Goal: Task Accomplishment & Management: Manage account settings

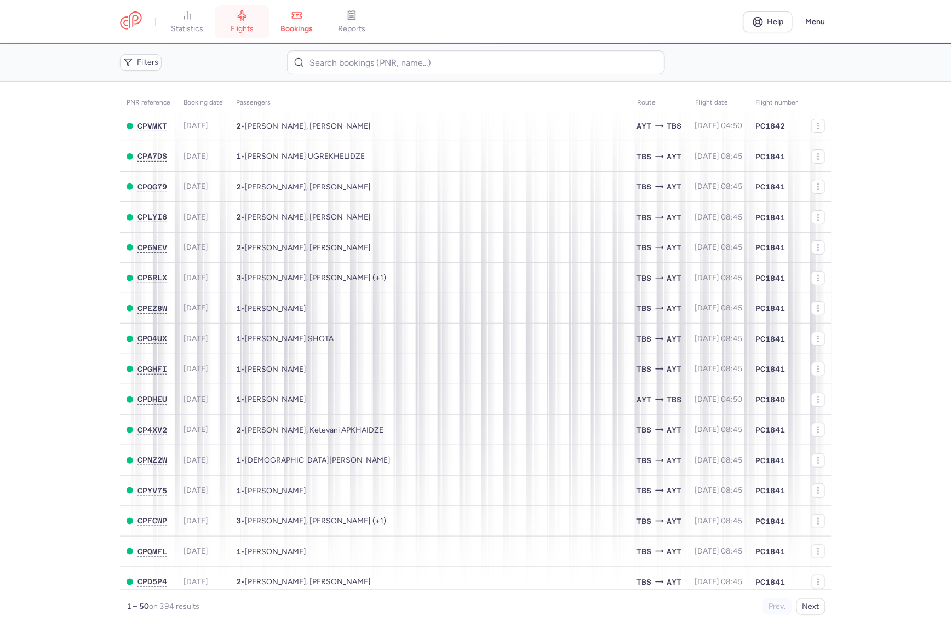
click at [242, 20] on icon at bounding box center [242, 16] width 8 height 10
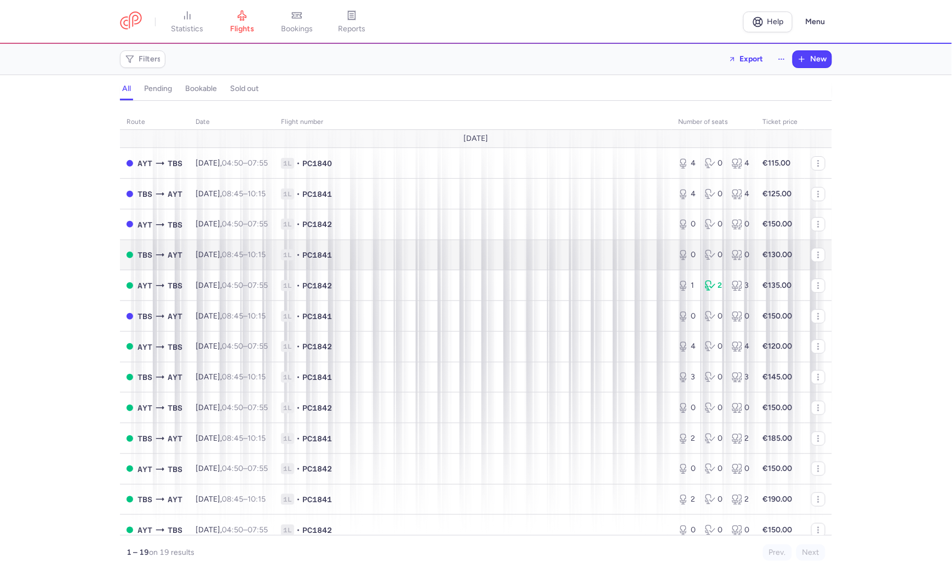
scroll to position [68, 0]
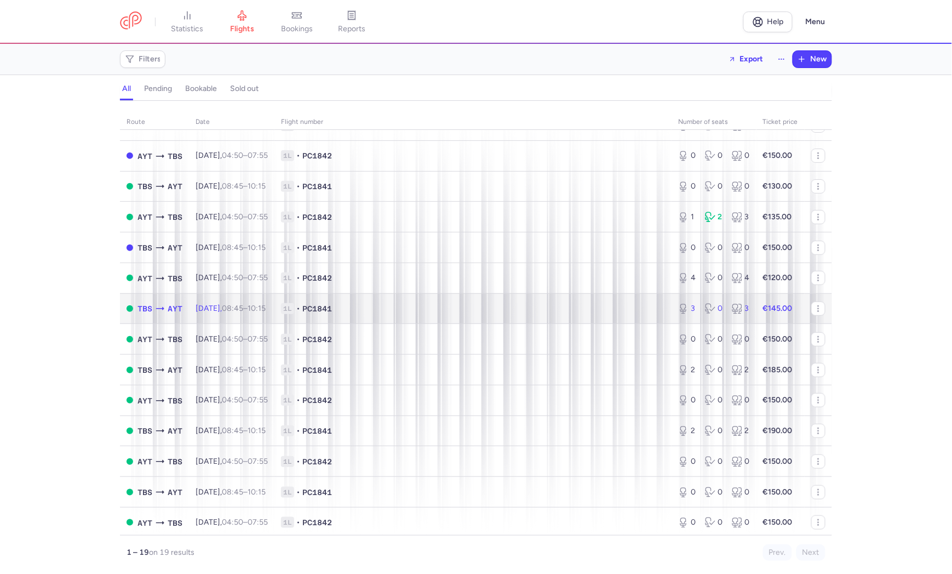
click at [188, 308] on td "TBS AYT" at bounding box center [154, 308] width 69 height 31
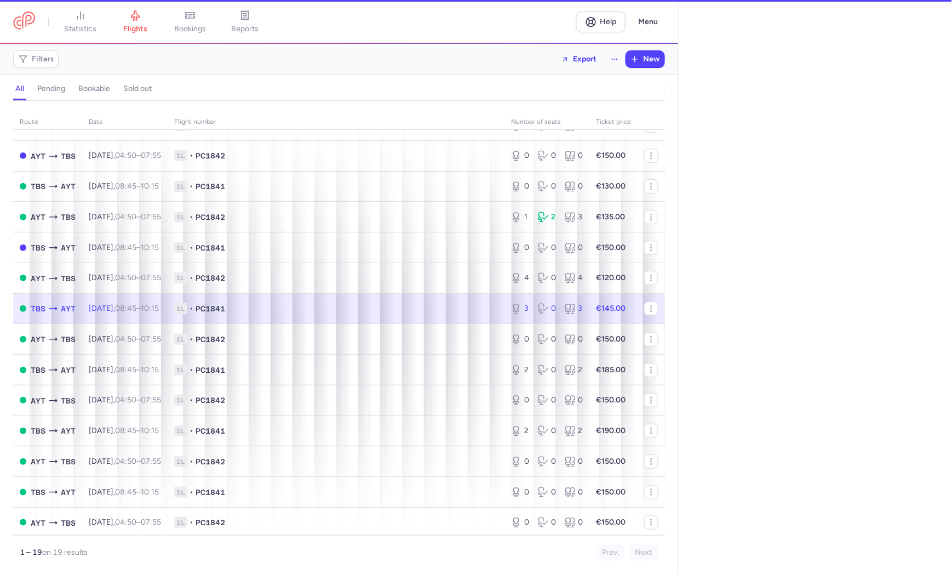
select select "hours"
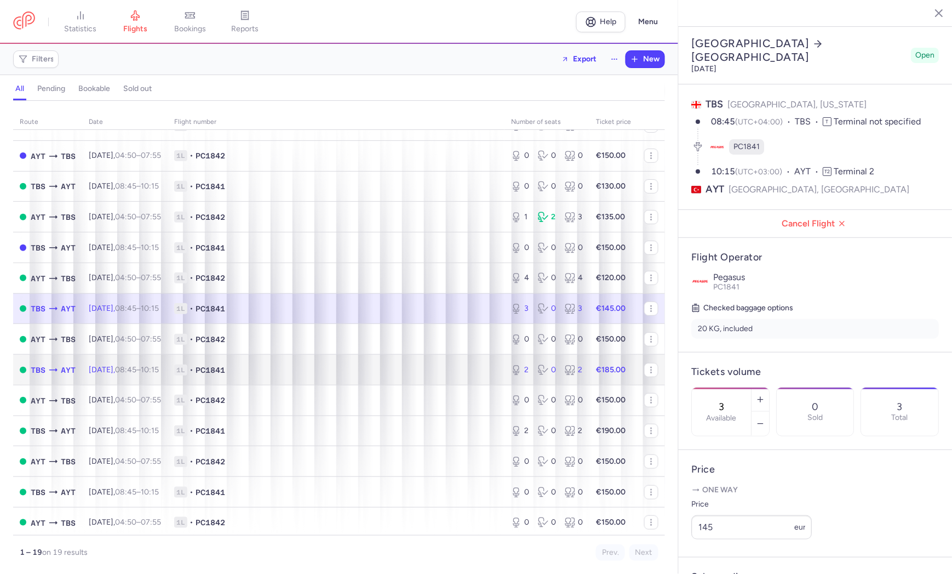
click at [124, 370] on span "Sat, 16 Aug, 08:45 – 10:15 +0" at bounding box center [124, 369] width 70 height 9
type input "2"
select select "days"
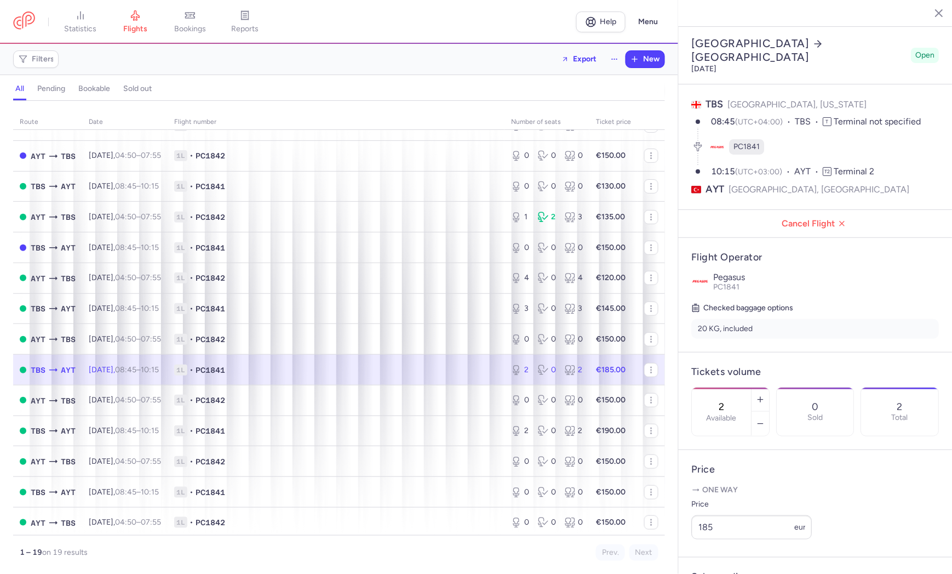
scroll to position [137, 0]
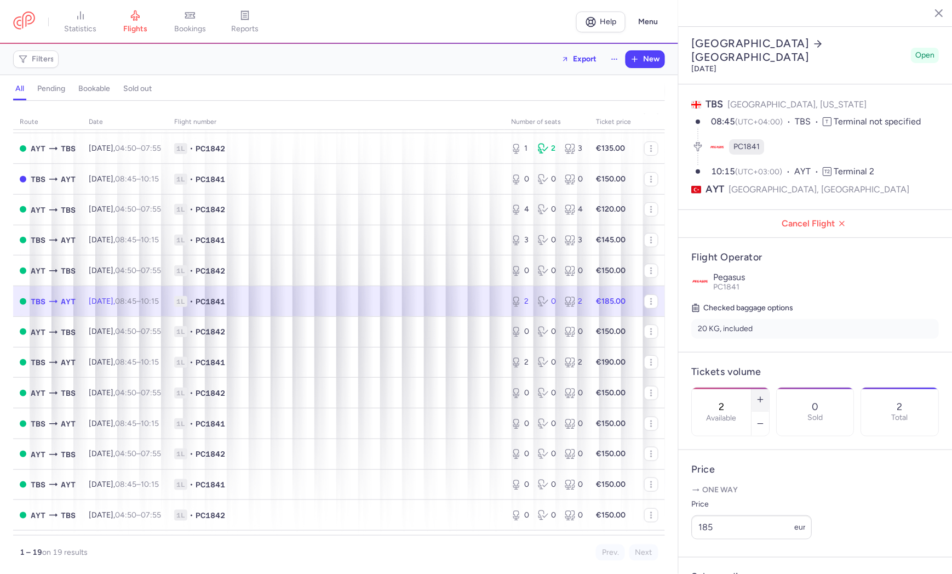
click at [765, 395] on icon "button" at bounding box center [761, 399] width 9 height 9
type input "3"
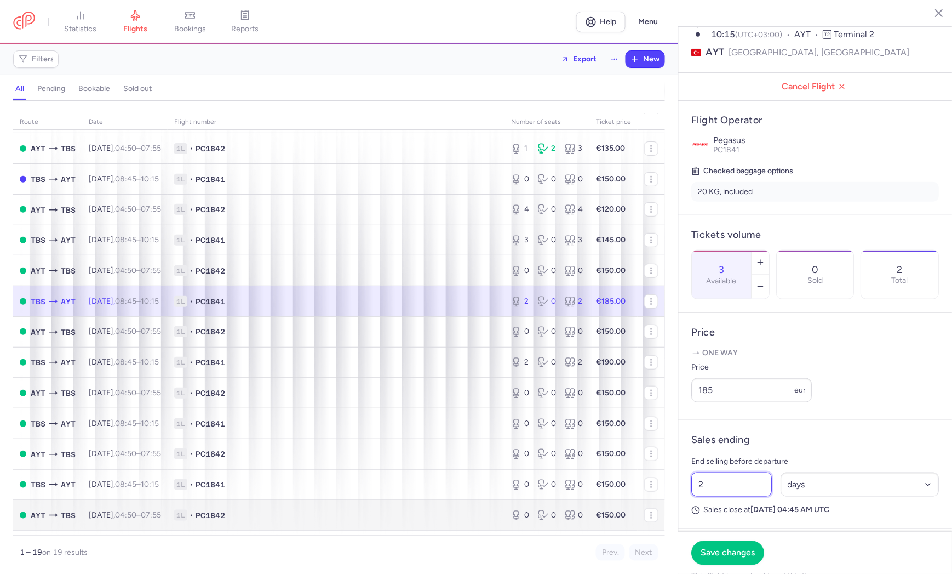
drag, startPoint x: 626, startPoint y: 518, endPoint x: 617, endPoint y: 523, distance: 10.1
click at [620, 521] on div "statistics flights bookings reports Help Menu Filters Export New all pending bo…" at bounding box center [476, 287] width 952 height 574
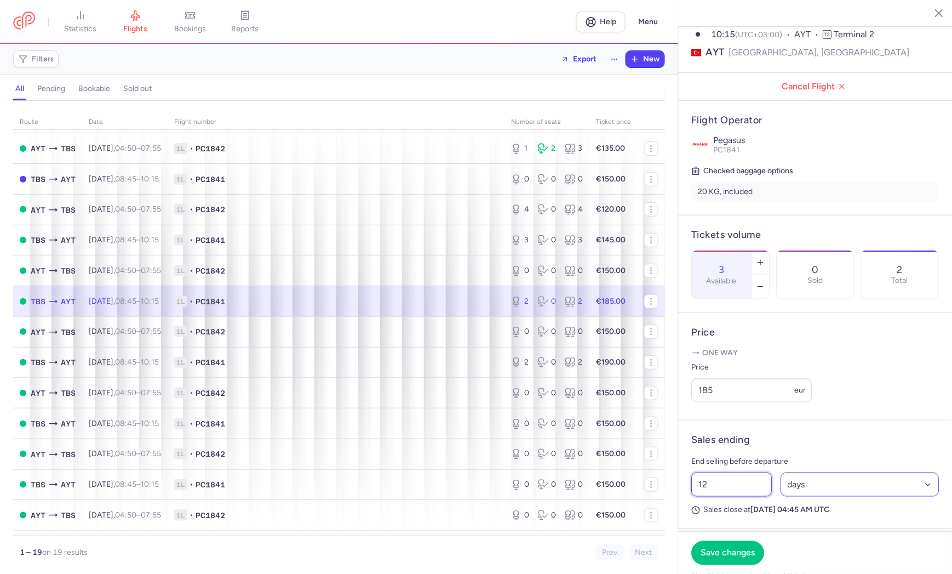
type input "12"
click at [828, 496] on select "Select an option hours days" at bounding box center [860, 484] width 159 height 24
select select "hours"
click at [781, 489] on select "Select an option hours days" at bounding box center [860, 484] width 159 height 24
click at [717, 554] on span "Save changes" at bounding box center [728, 552] width 54 height 10
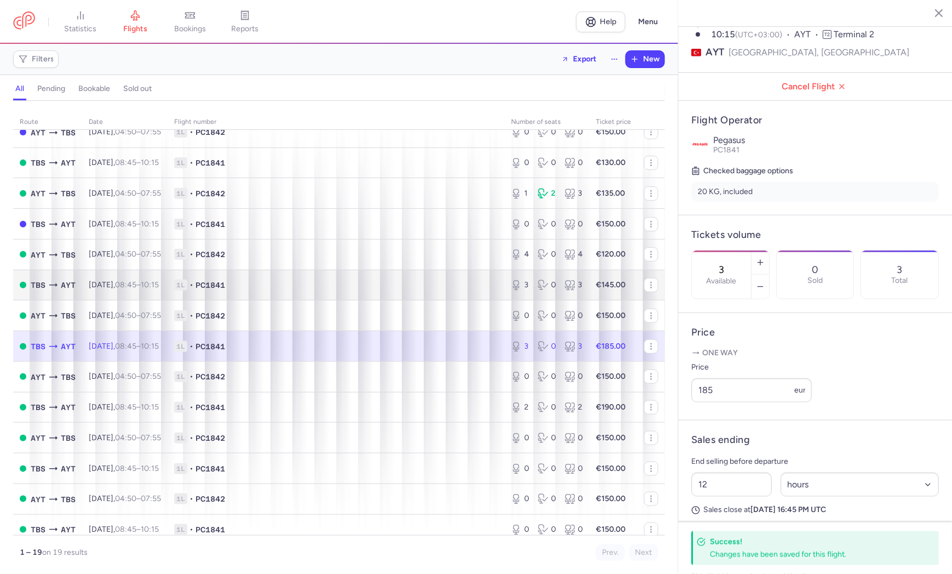
scroll to position [68, 0]
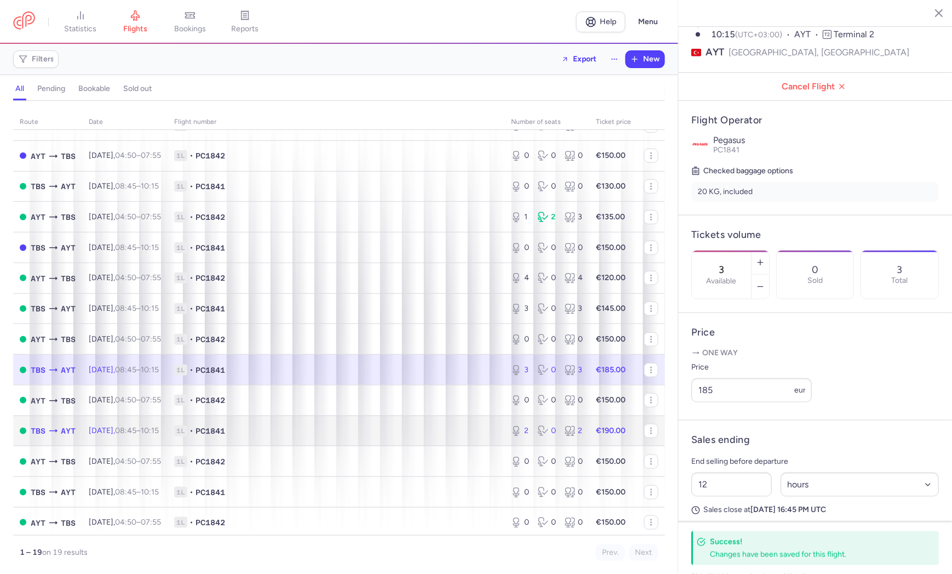
click at [121, 431] on span "Sun, 17 Aug, 08:45 – 10:15 +0" at bounding box center [124, 430] width 70 height 9
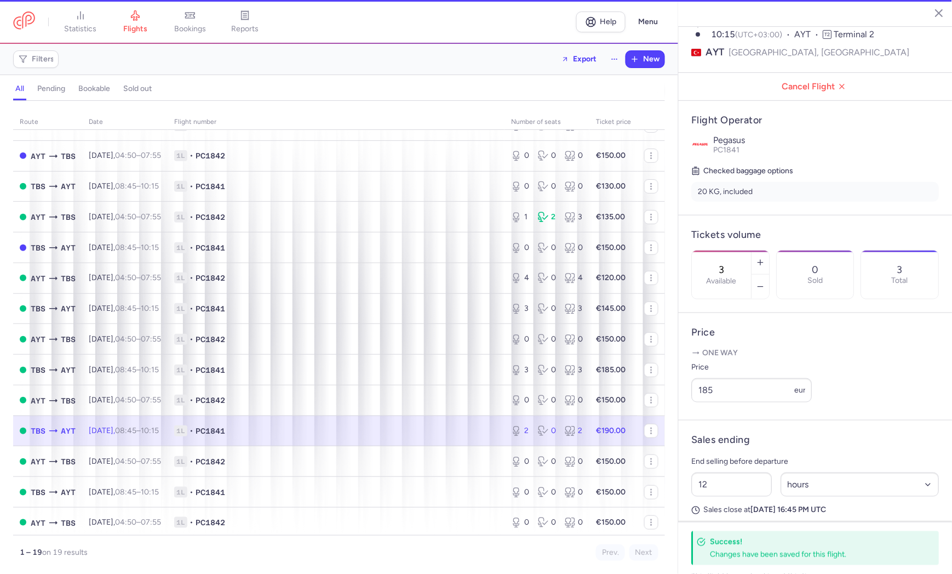
type input "2"
type input "1"
select select "days"
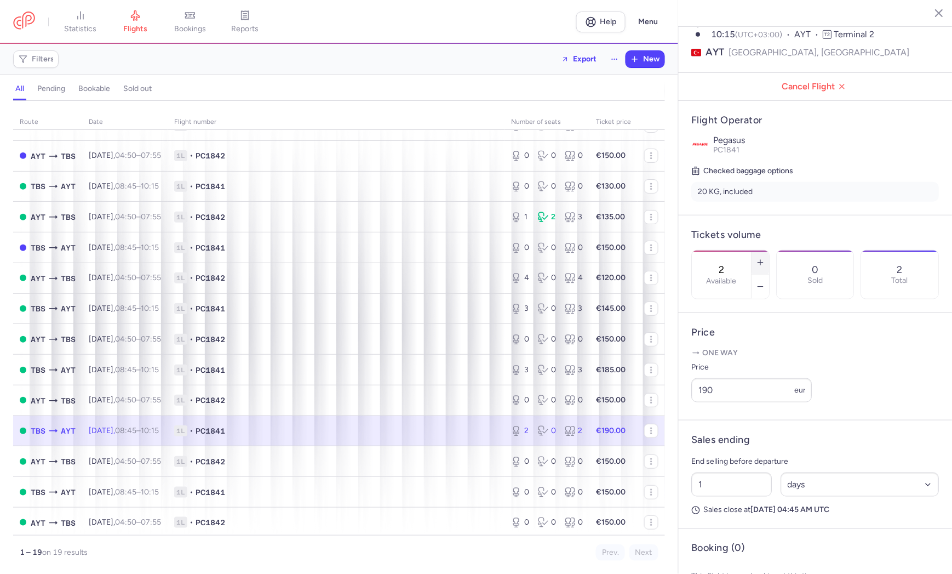
click at [761, 260] on line "button" at bounding box center [761, 262] width 0 height 5
type input "3"
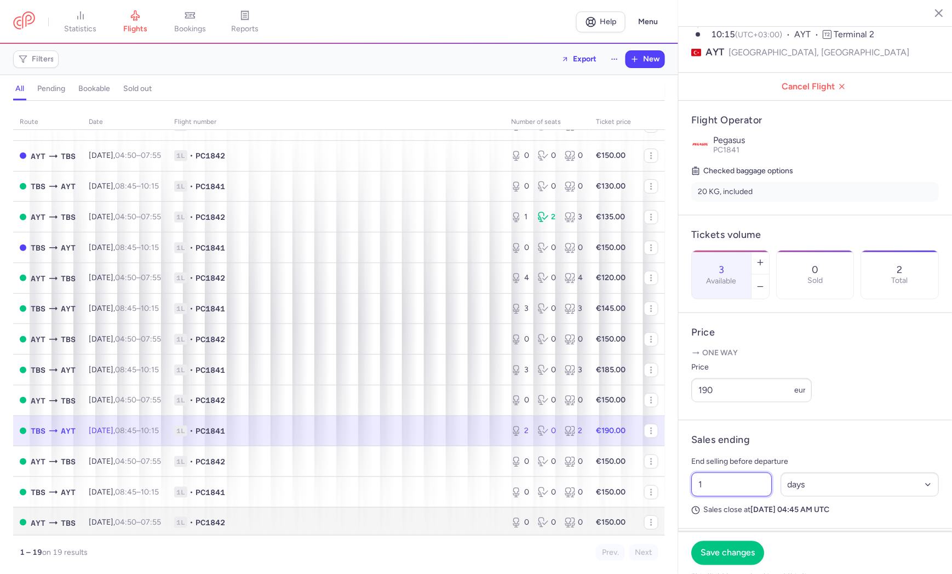
drag, startPoint x: 746, startPoint y: 499, endPoint x: 584, endPoint y: 512, distance: 162.1
click at [584, 512] on div "statistics flights bookings reports Help Menu Filters Export New all pending bo…" at bounding box center [476, 287] width 952 height 574
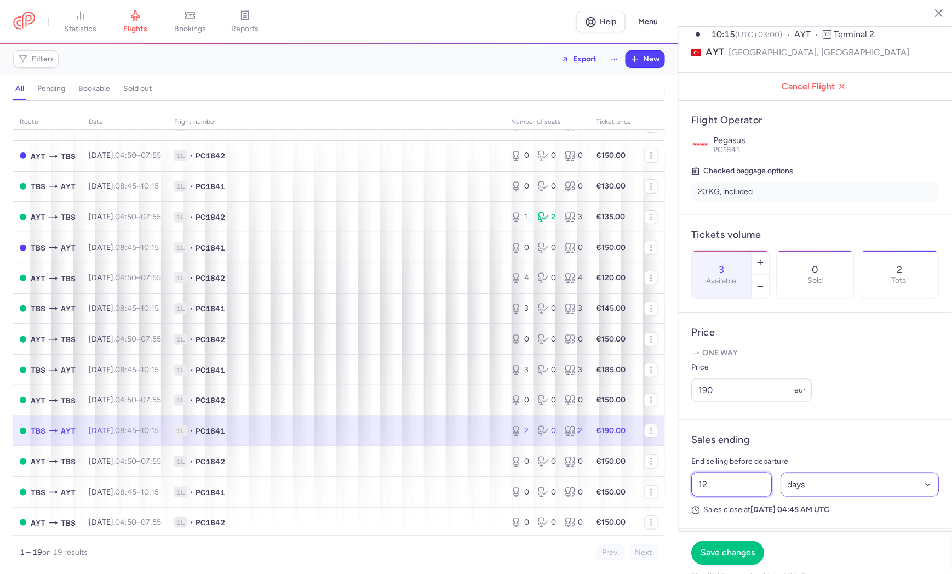
type input "12"
click at [859, 494] on select "Select an option hours days" at bounding box center [860, 484] width 159 height 24
select select "hours"
click at [781, 489] on select "Select an option hours days" at bounding box center [860, 484] width 159 height 24
click at [711, 551] on span "Save changes" at bounding box center [728, 552] width 54 height 10
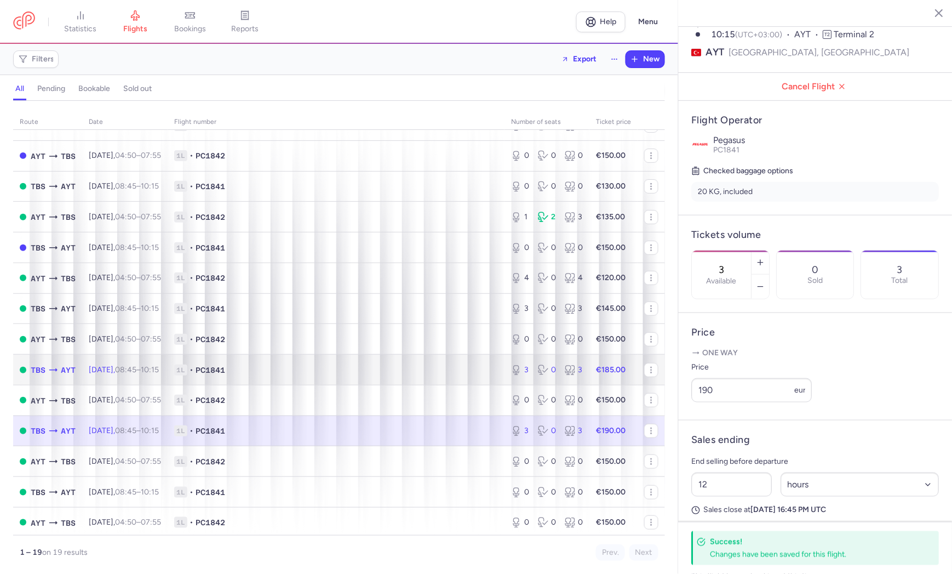
click at [168, 367] on td "Sat, 16 Aug, 08:45 – 10:15 +0" at bounding box center [124, 369] width 85 height 31
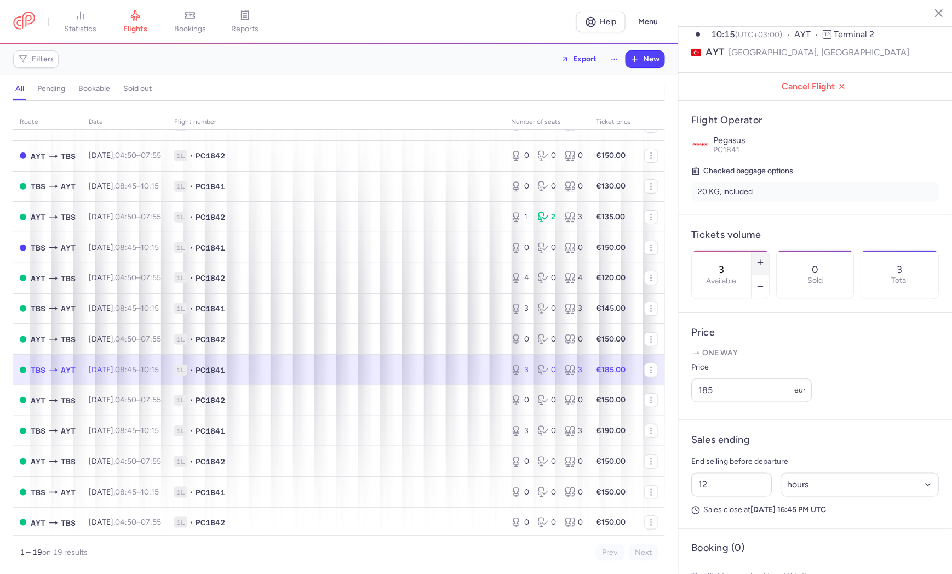
click at [765, 258] on icon "button" at bounding box center [761, 262] width 9 height 9
type input "5"
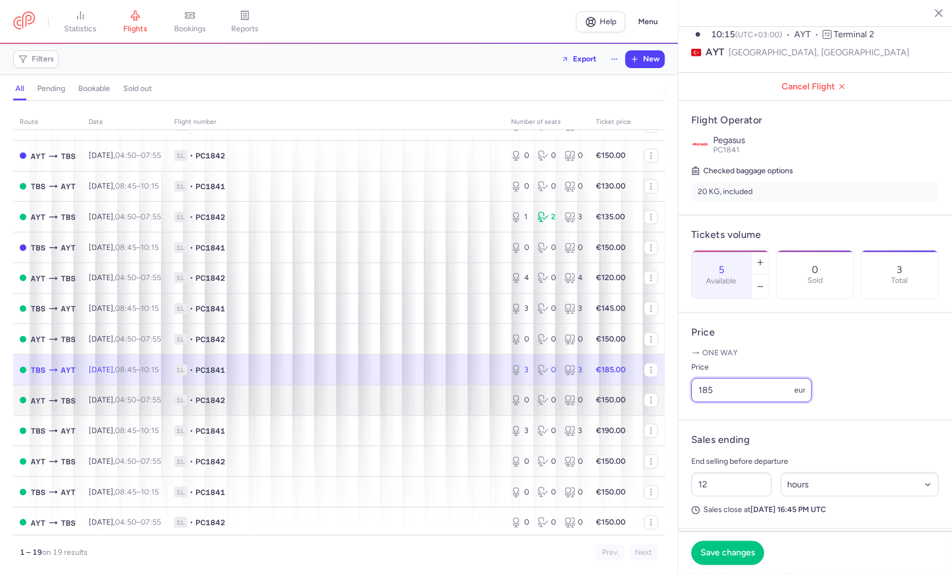
drag, startPoint x: 722, startPoint y: 406, endPoint x: 632, endPoint y: 413, distance: 90.6
click at [632, 413] on div "statistics flights bookings reports Help Menu Filters Export New all pending bo…" at bounding box center [476, 287] width 952 height 574
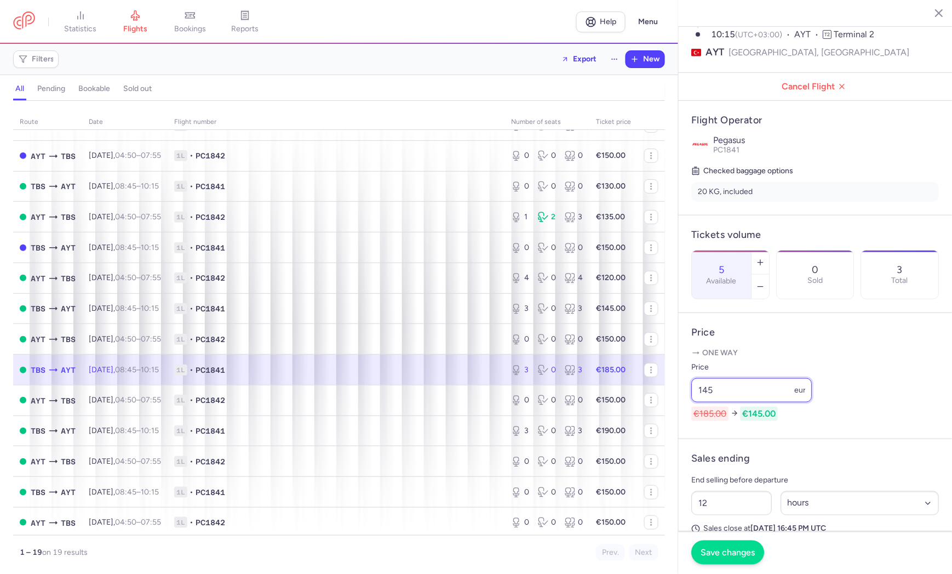
type input "145"
click at [740, 551] on span "Save changes" at bounding box center [728, 552] width 54 height 10
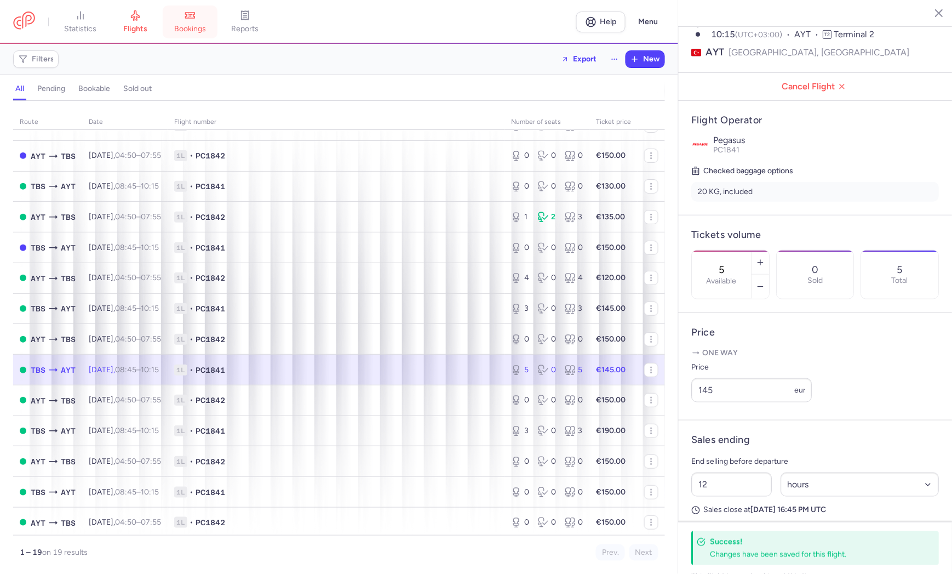
click at [205, 20] on link "bookings" at bounding box center [190, 22] width 55 height 24
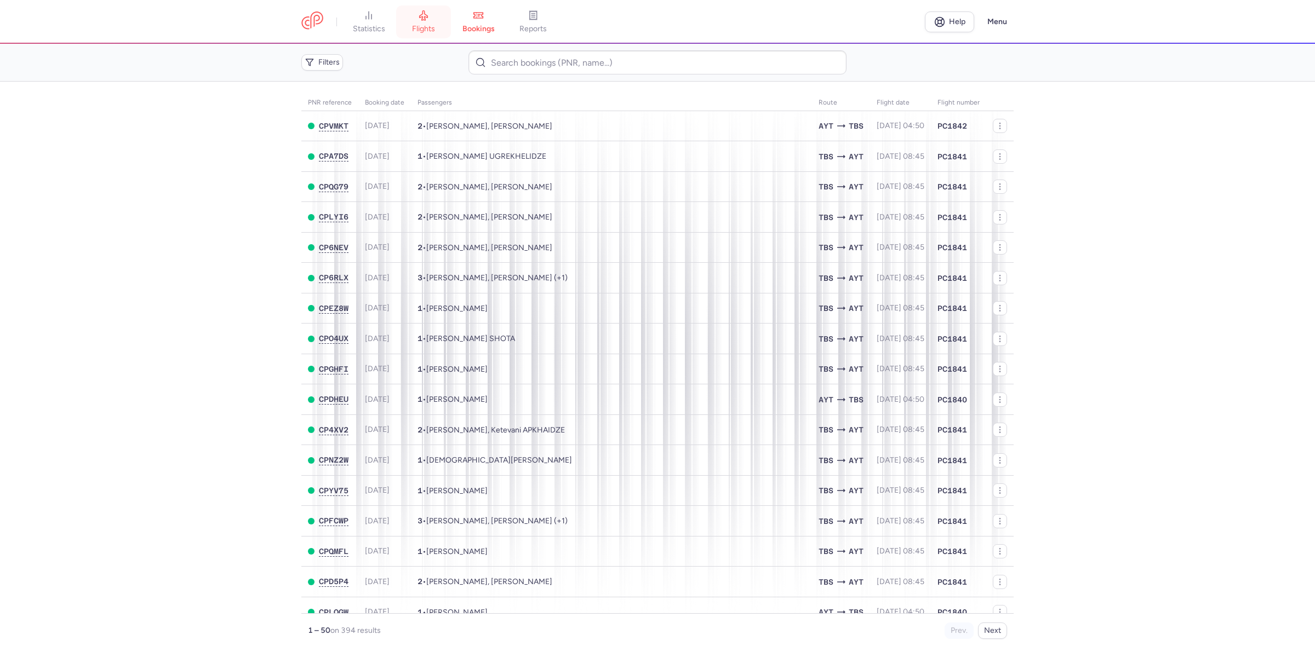
click at [414, 22] on link "flights" at bounding box center [423, 22] width 55 height 24
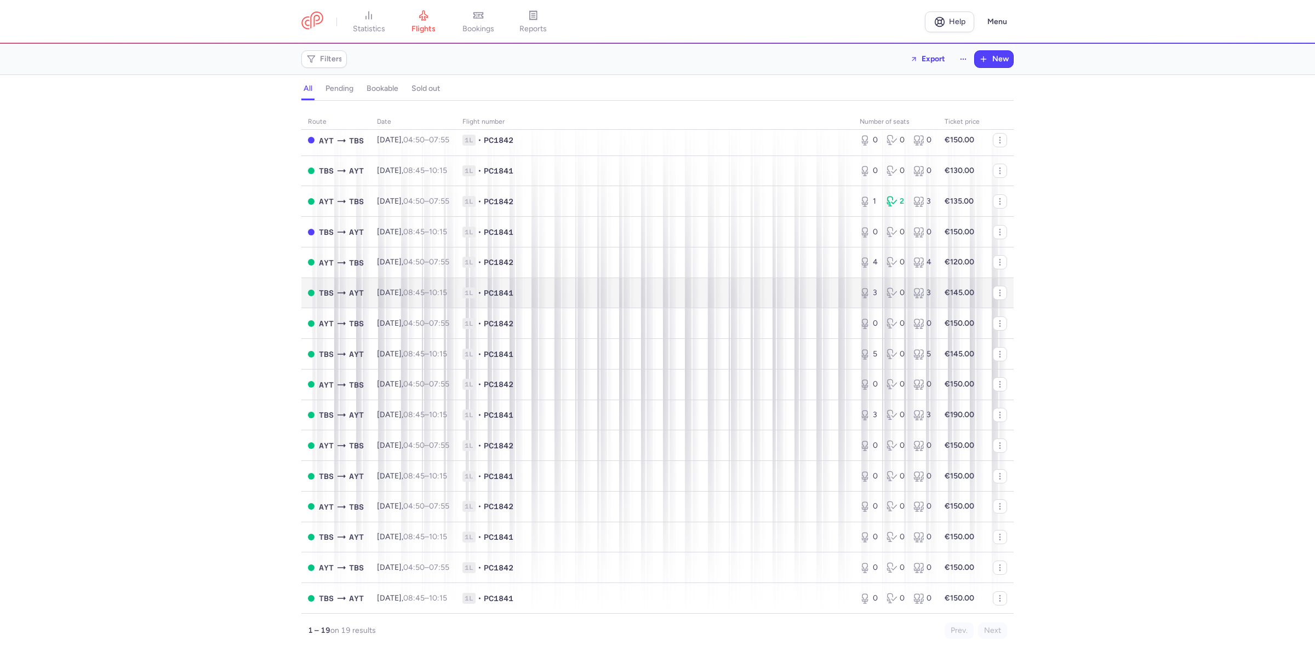
scroll to position [117, 0]
click at [1217, 181] on div "route date Flight number number of seats Ticket price August 25 AYT TBS Tue, 12…" at bounding box center [657, 379] width 1315 height 545
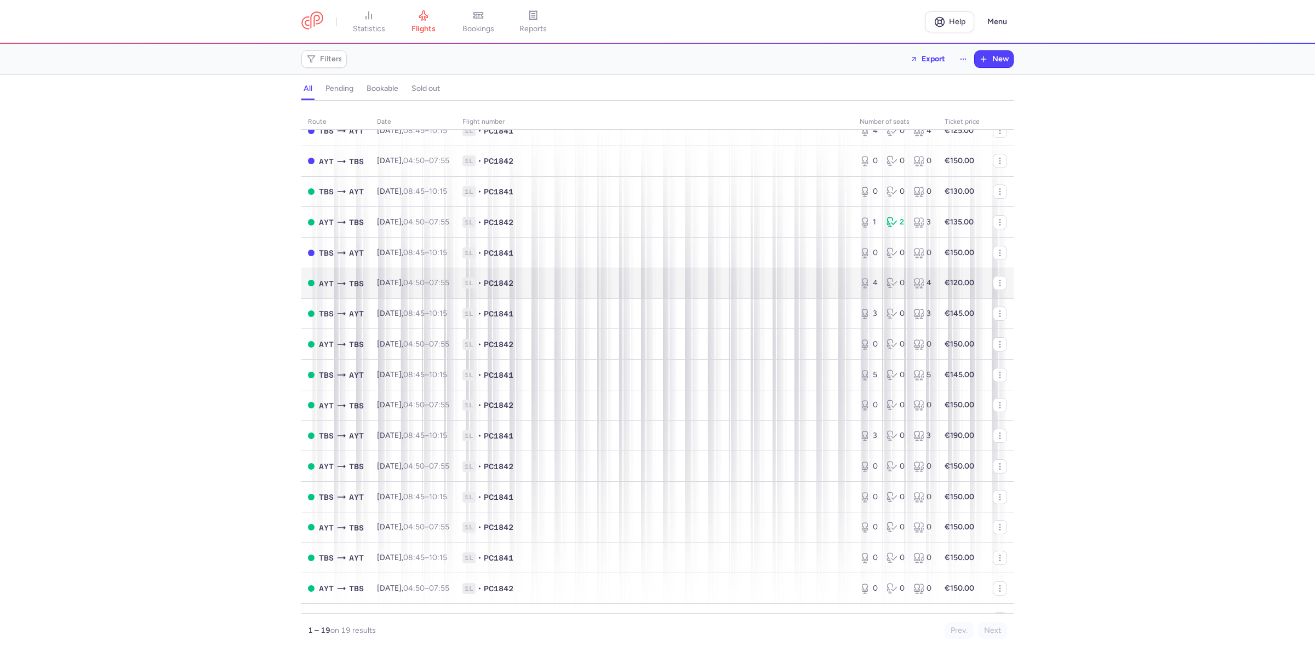
scroll to position [0, 0]
click at [484, 25] on span "bookings" at bounding box center [478, 29] width 32 height 10
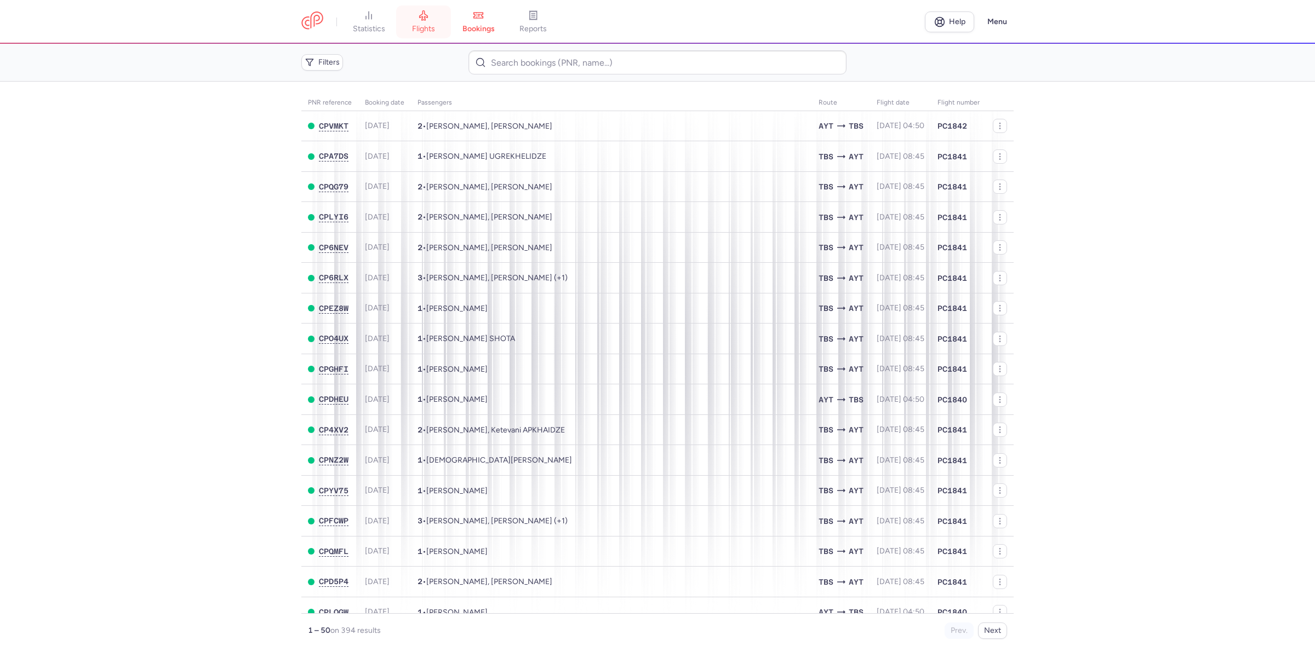
click at [411, 22] on link "flights" at bounding box center [423, 22] width 55 height 24
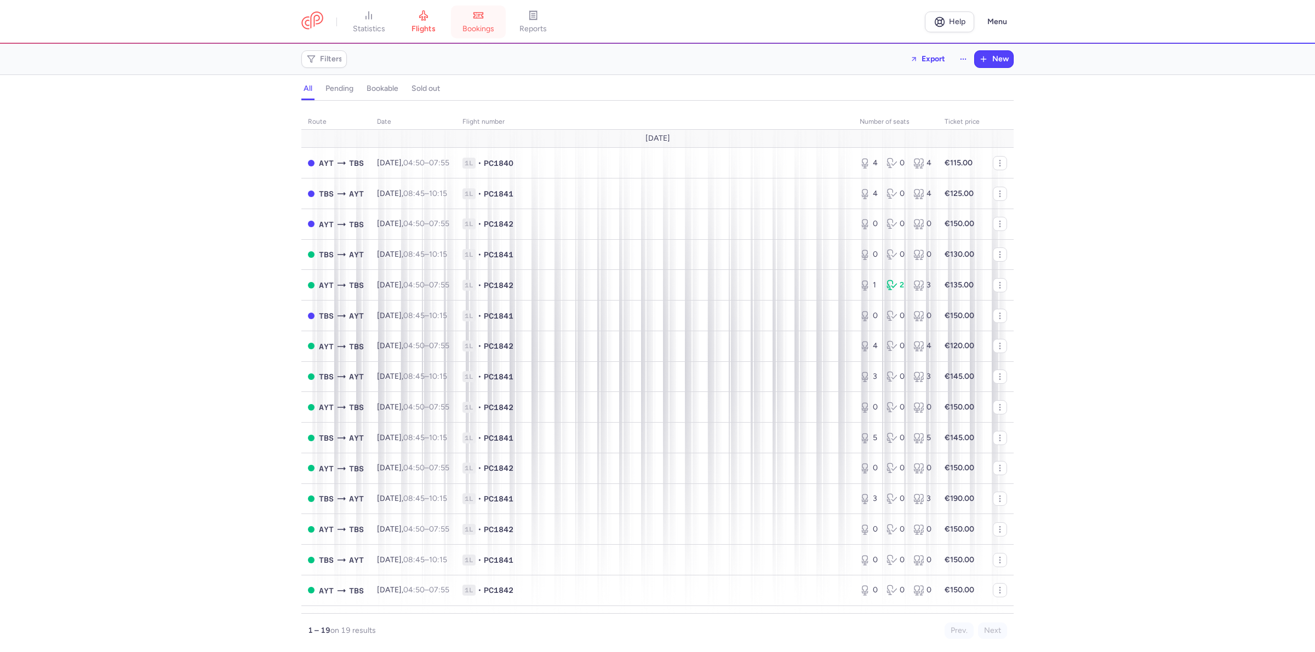
click at [488, 18] on link "bookings" at bounding box center [478, 22] width 55 height 24
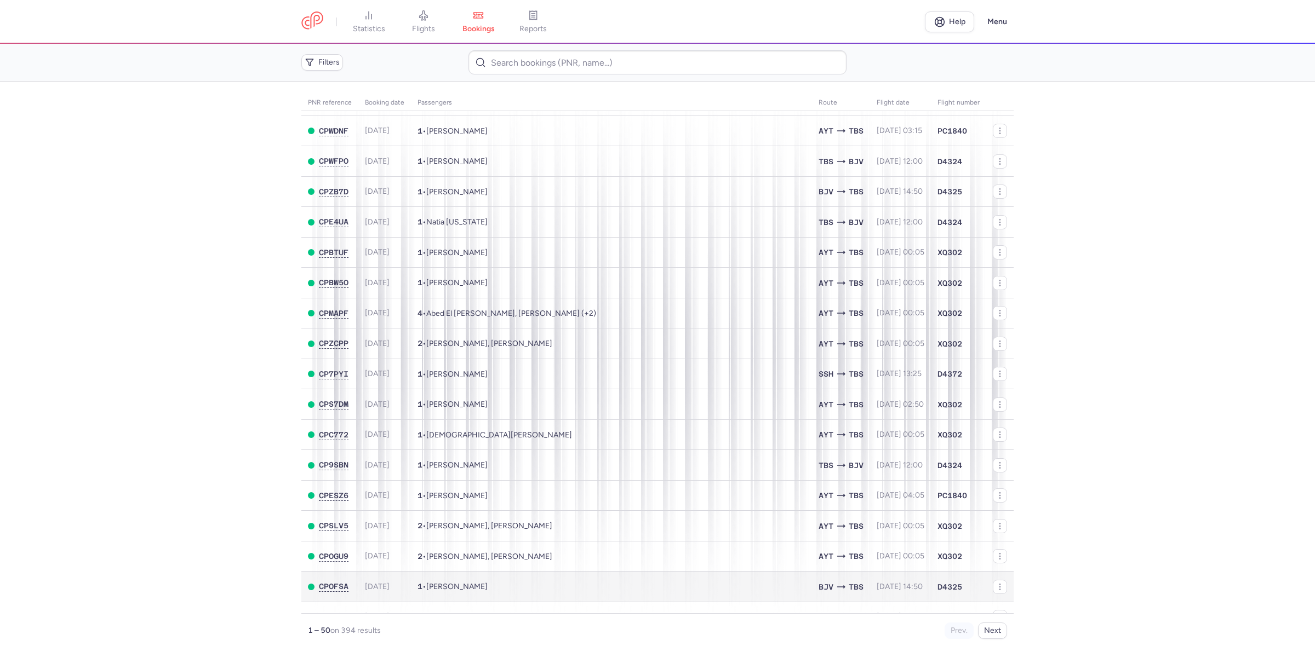
scroll to position [1023, 0]
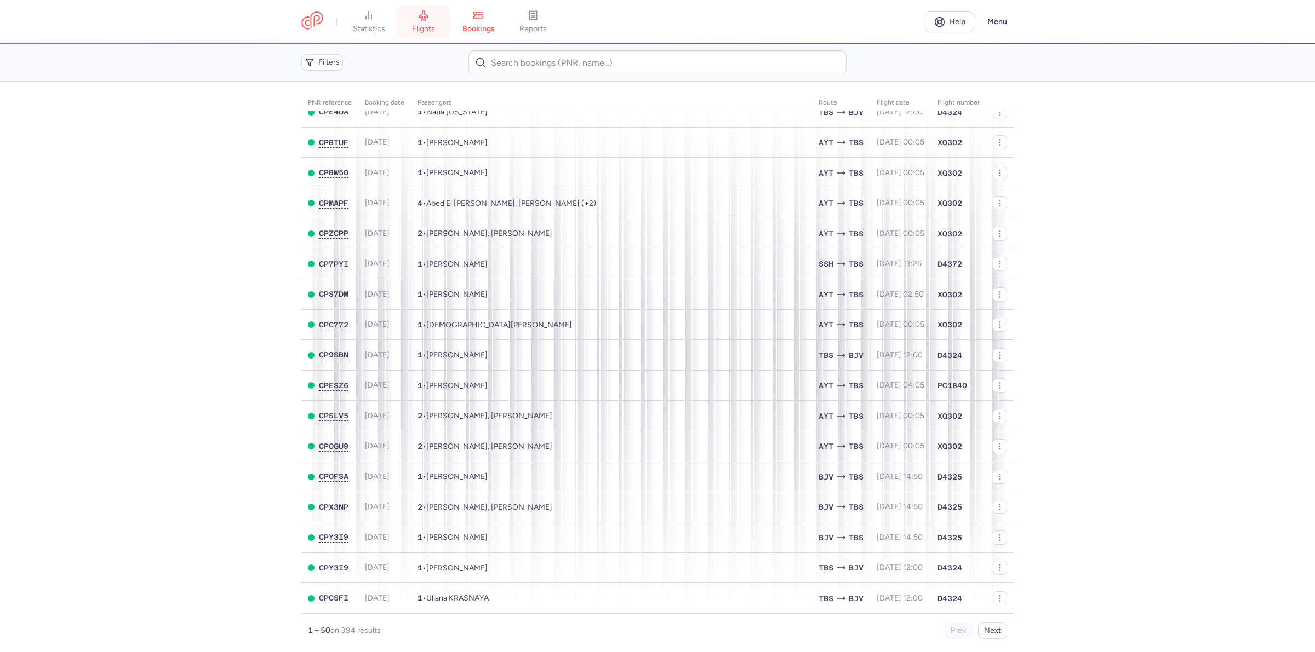
click at [427, 15] on icon at bounding box center [423, 15] width 11 height 11
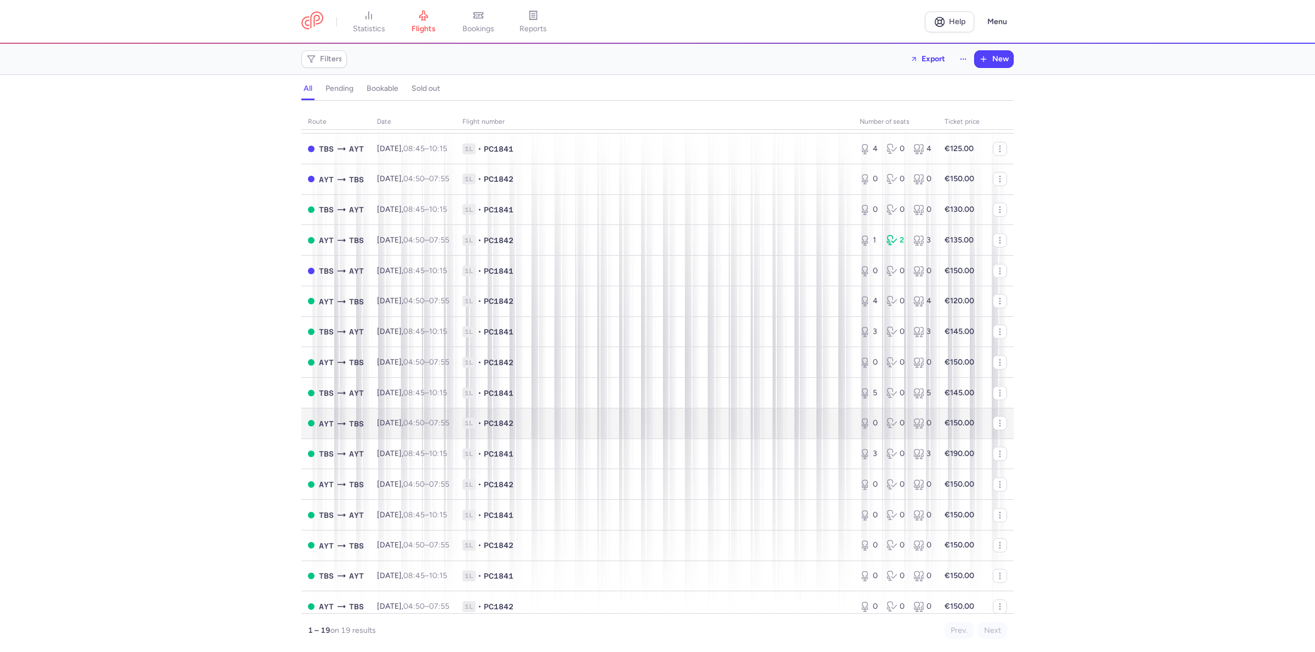
scroll to position [117, 0]
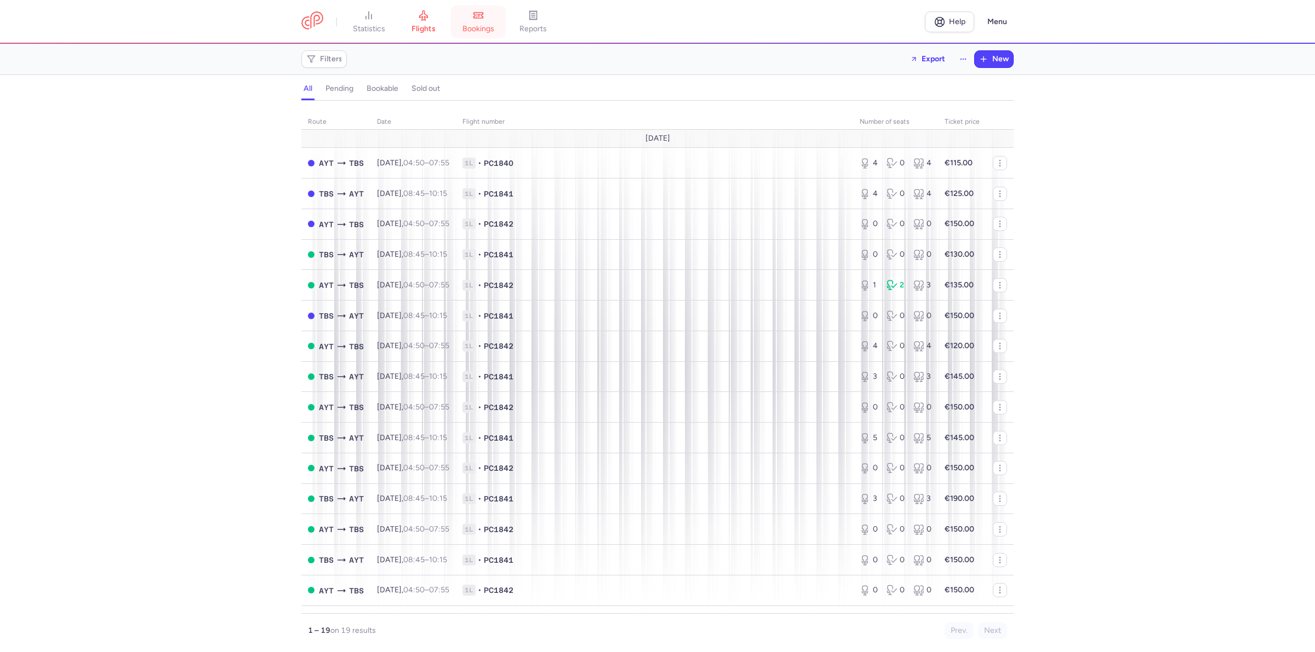
click at [480, 20] on icon at bounding box center [478, 15] width 11 height 11
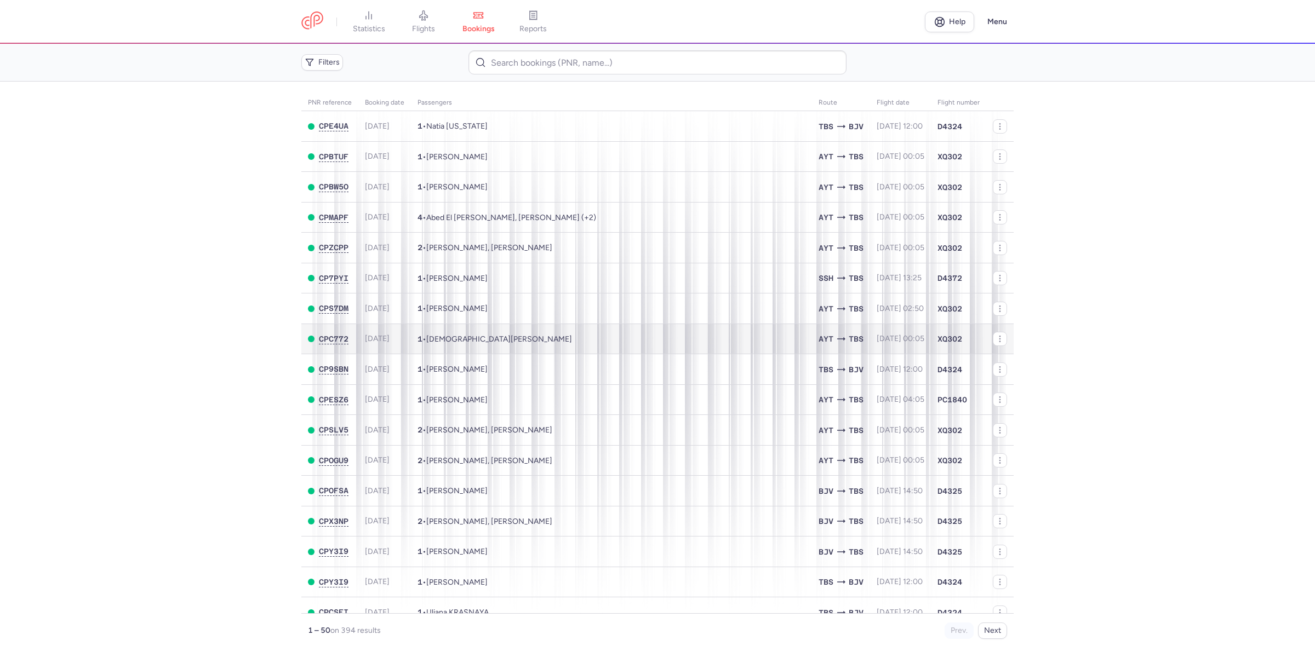
scroll to position [1023, 0]
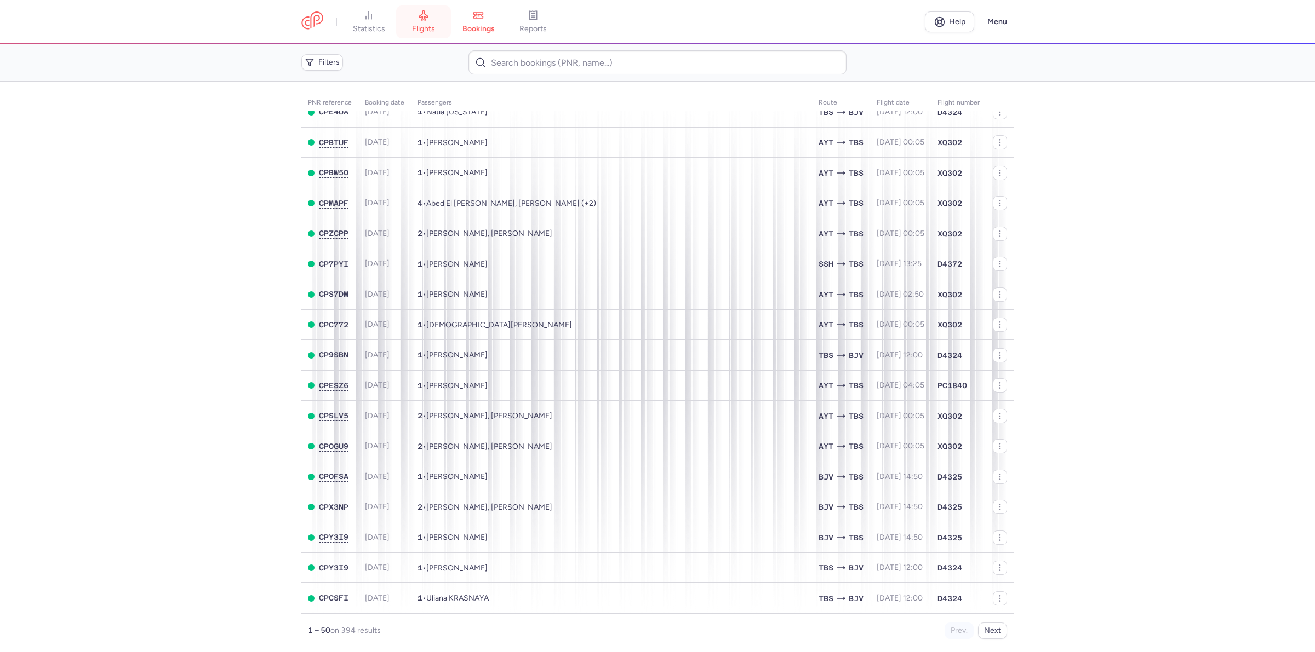
click at [430, 30] on span "flights" at bounding box center [423, 29] width 23 height 10
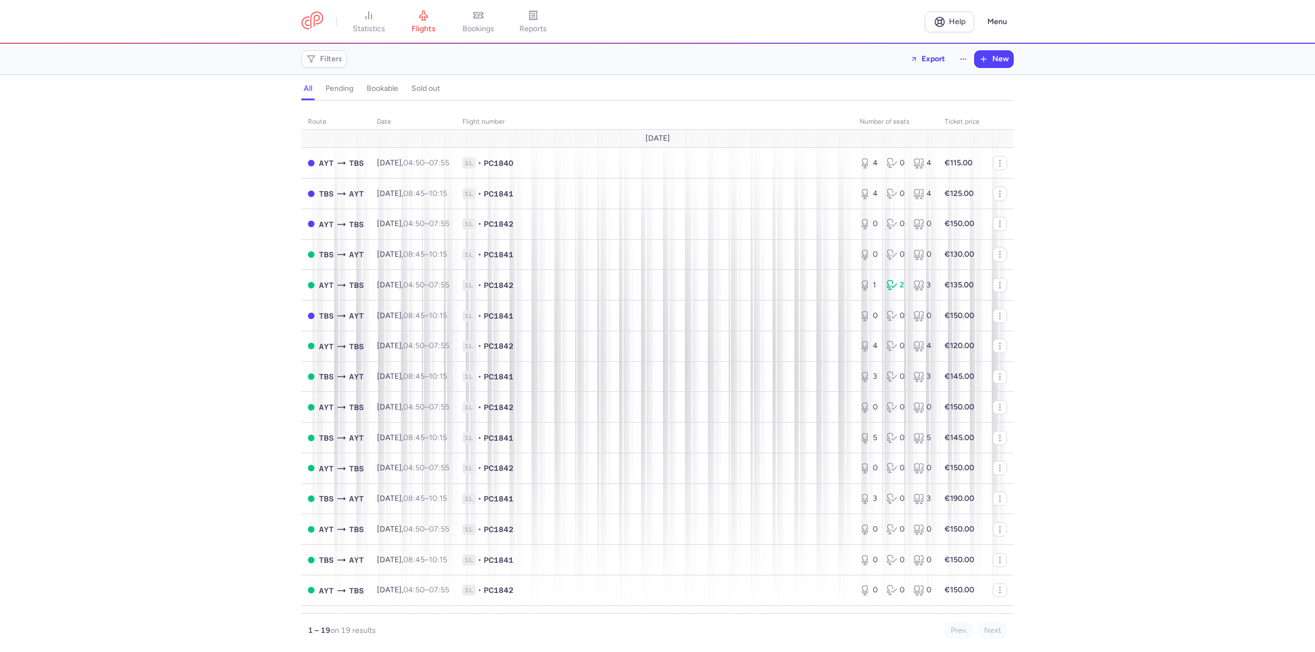
drag, startPoint x: 1263, startPoint y: 140, endPoint x: 1160, endPoint y: 101, distance: 110.4
click at [1234, 128] on div "route date Flight number number of seats Ticket price August 25 AYT TBS Tue, 12…" at bounding box center [657, 379] width 1315 height 545
click at [484, 19] on icon at bounding box center [478, 15] width 11 height 11
